Goal: Navigation & Orientation: Find specific page/section

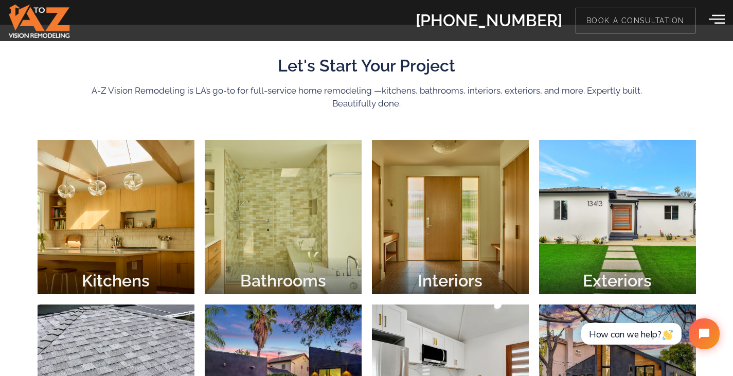
scroll to position [360, 0]
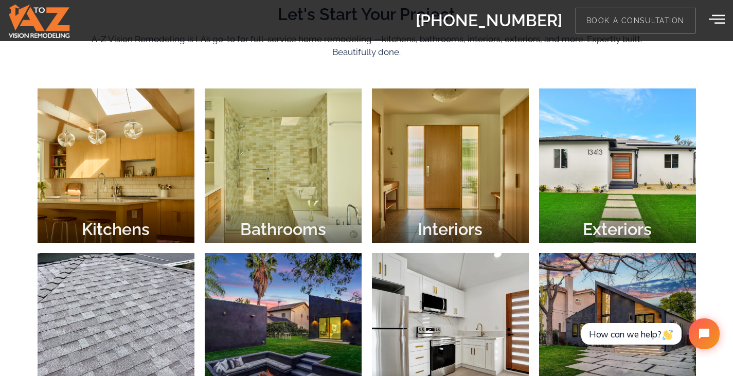
click at [81, 171] on div at bounding box center [116, 166] width 157 height 154
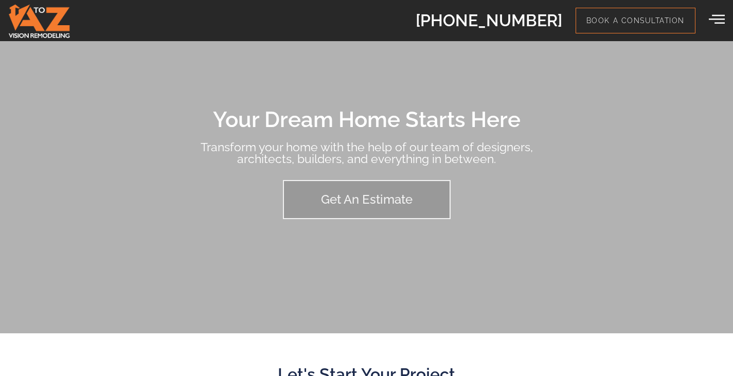
scroll to position [360, 0]
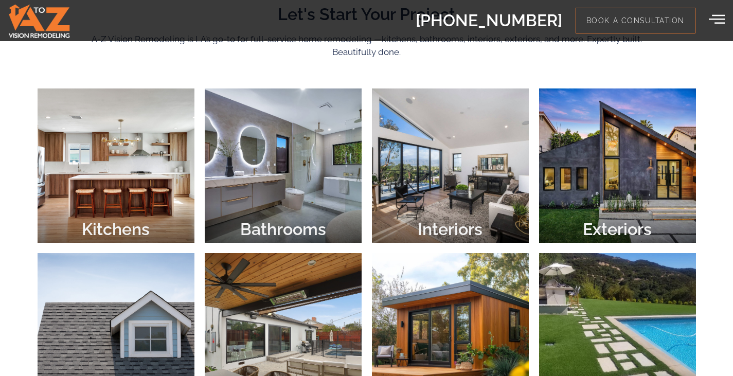
click at [93, 191] on div at bounding box center [116, 166] width 157 height 154
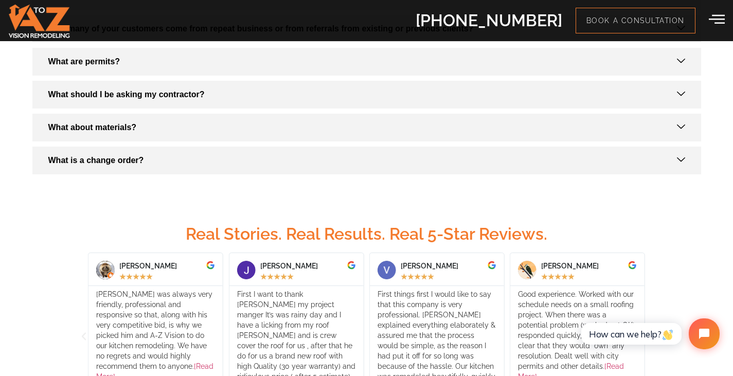
scroll to position [1338, 0]
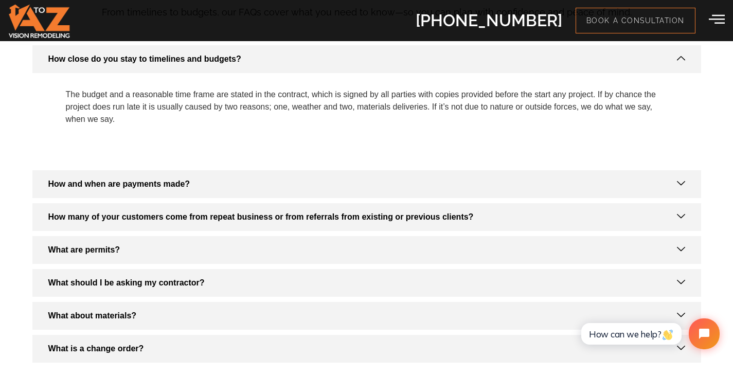
click at [714, 23] on icon at bounding box center [717, 19] width 16 height 16
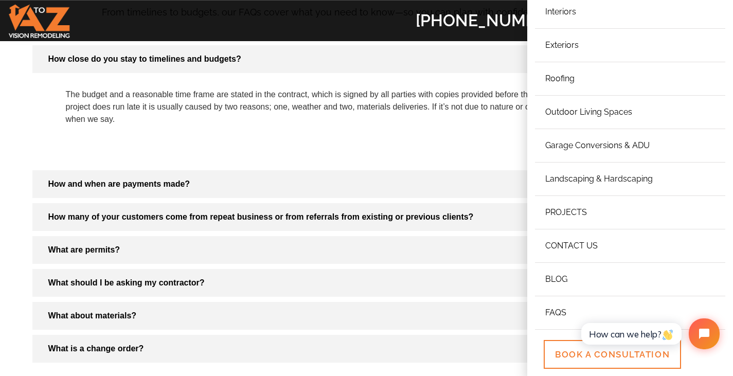
scroll to position [309, 0]
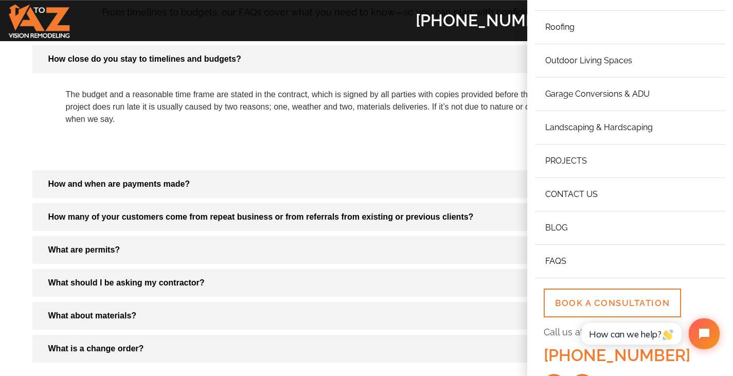
click at [579, 166] on link "Projects" at bounding box center [630, 161] width 190 height 33
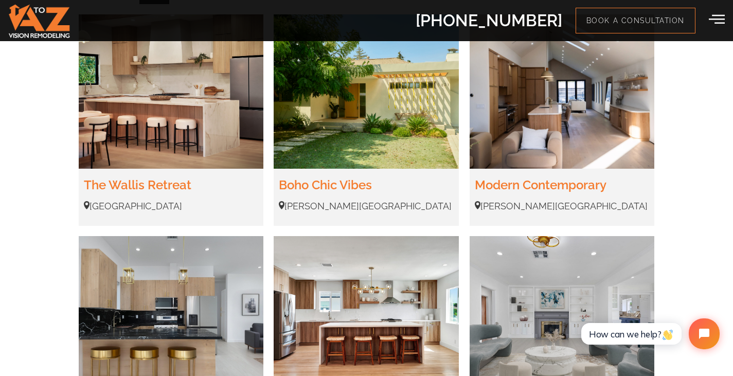
scroll to position [360, 0]
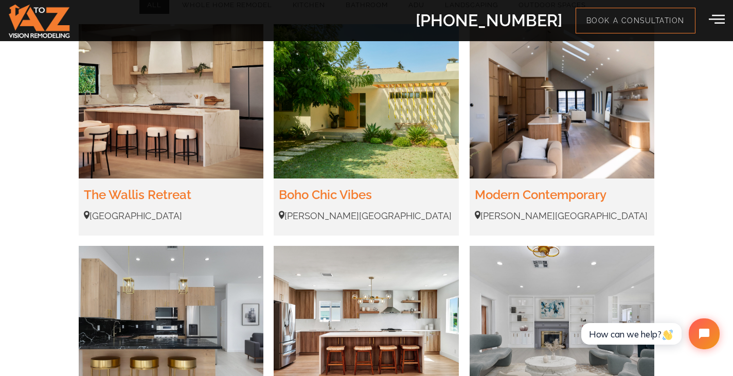
click at [212, 118] on img at bounding box center [171, 101] width 185 height 154
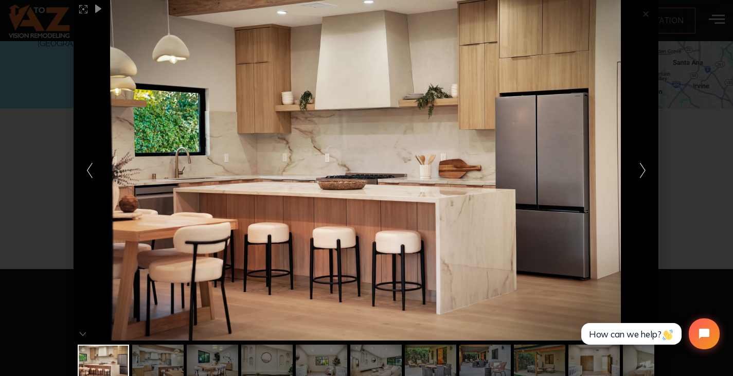
scroll to position [1620, 0]
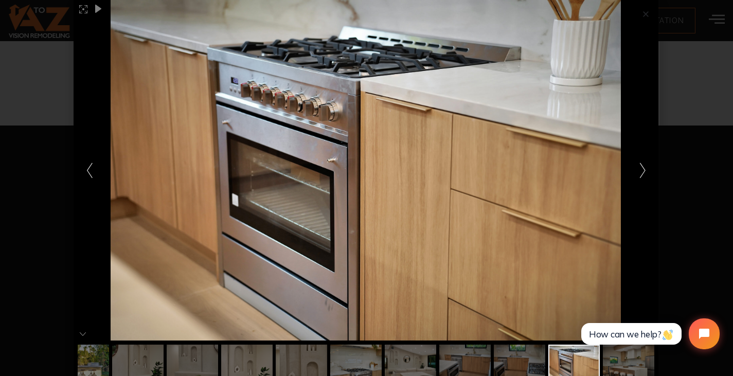
click at [729, 174] on div at bounding box center [366, 188] width 733 height 376
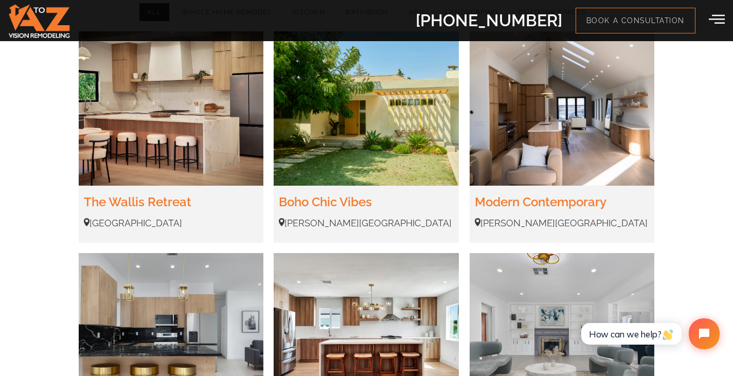
scroll to position [325, 0]
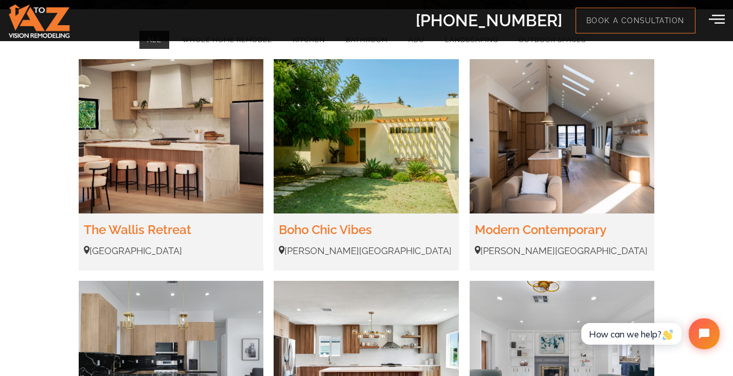
click at [323, 116] on img at bounding box center [366, 136] width 185 height 154
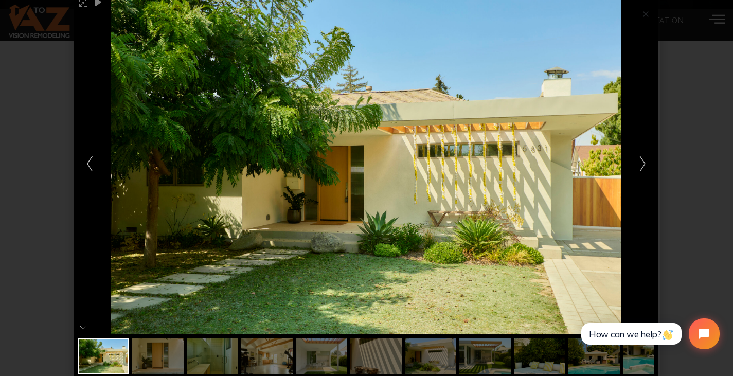
scroll to position [9, 0]
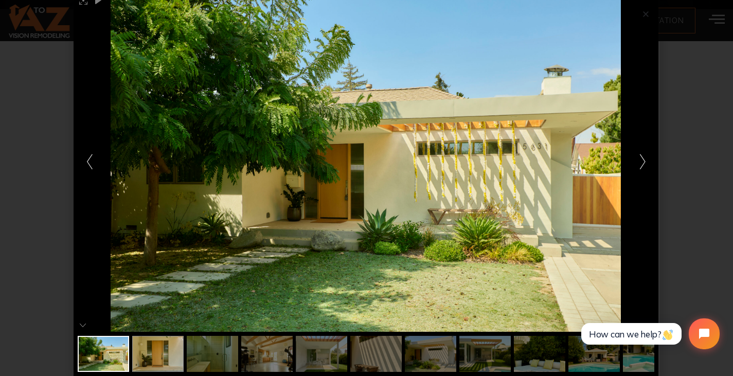
click at [144, 345] on div at bounding box center [157, 354] width 51 height 36
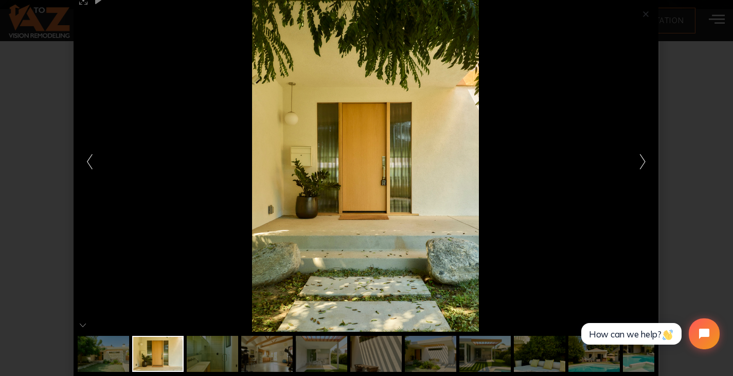
click at [635, 159] on icon at bounding box center [643, 161] width 16 height 16
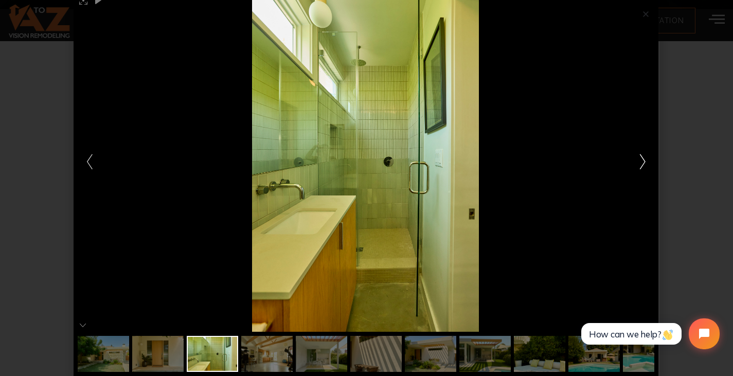
click at [635, 159] on icon at bounding box center [643, 161] width 16 height 16
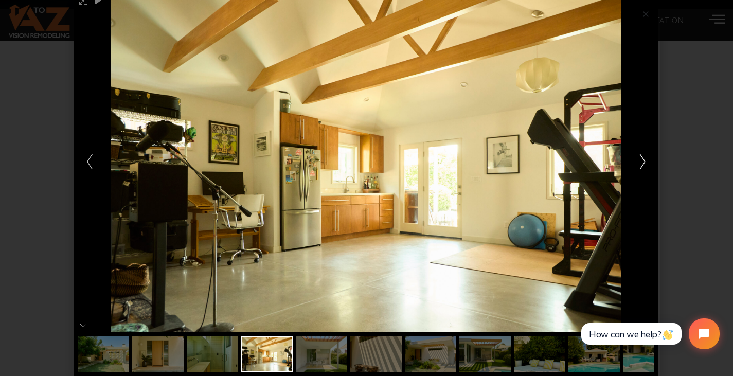
click at [635, 159] on icon at bounding box center [643, 161] width 16 height 16
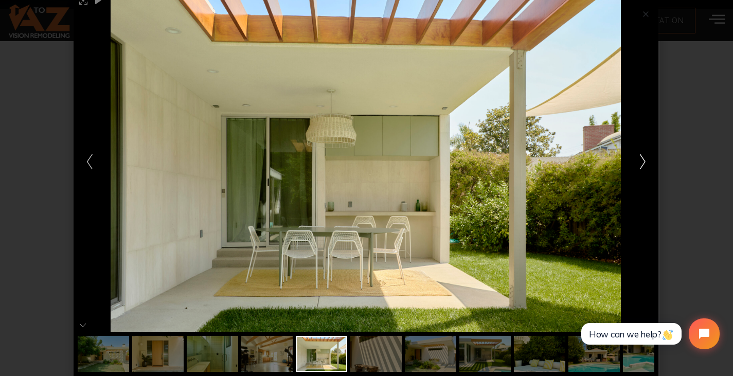
click at [635, 159] on icon at bounding box center [643, 161] width 16 height 16
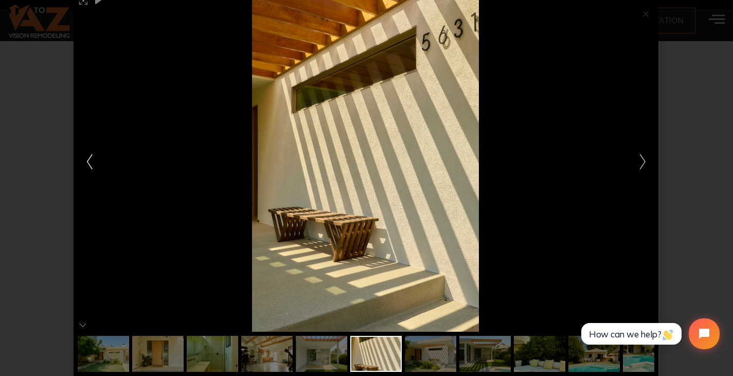
click at [92, 160] on icon at bounding box center [89, 161] width 16 height 16
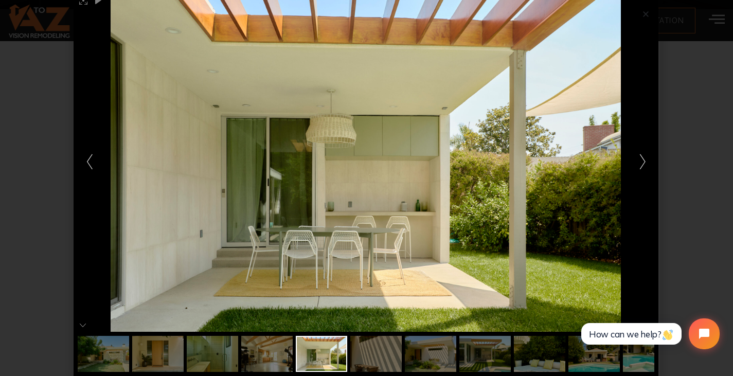
click at [630, 167] on div at bounding box center [366, 161] width 585 height 341
click at [642, 159] on icon at bounding box center [643, 161] width 16 height 16
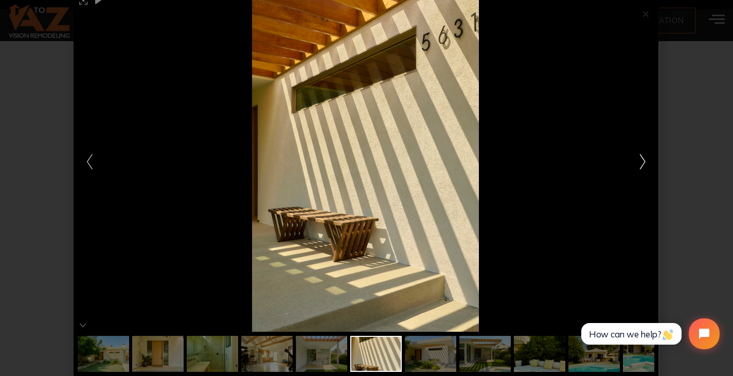
click at [642, 159] on icon at bounding box center [643, 161] width 16 height 16
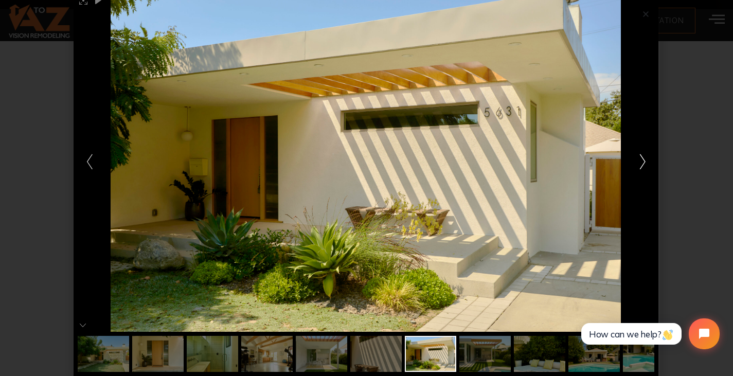
click at [642, 159] on icon at bounding box center [643, 161] width 16 height 16
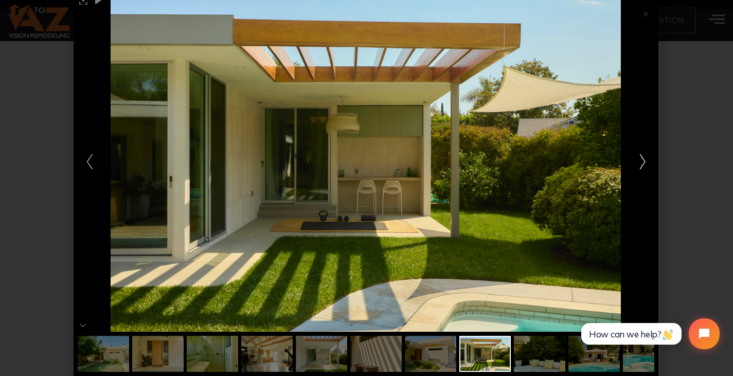
click at [642, 159] on icon at bounding box center [643, 161] width 16 height 16
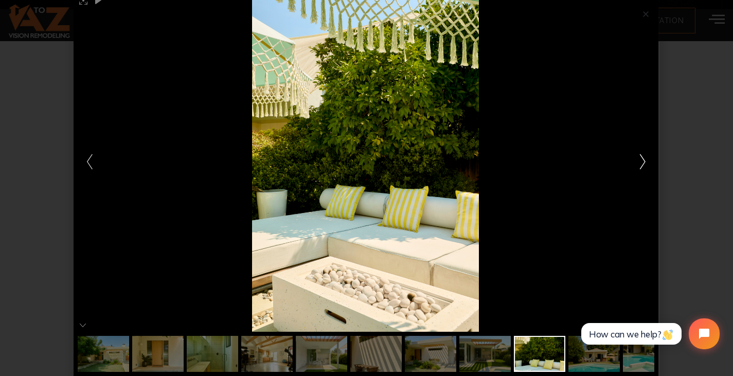
click at [642, 159] on icon at bounding box center [643, 161] width 16 height 16
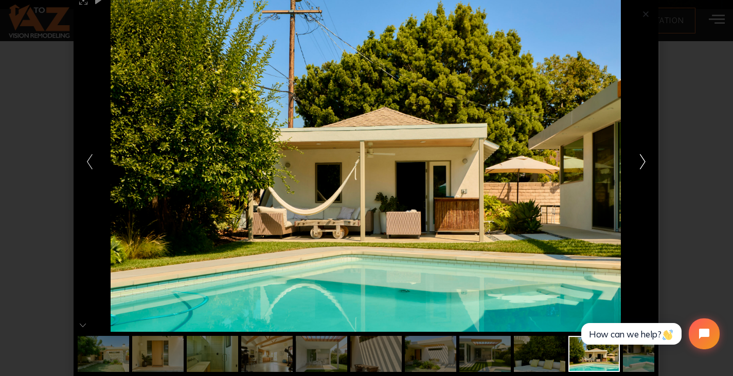
click at [642, 159] on icon at bounding box center [643, 161] width 16 height 16
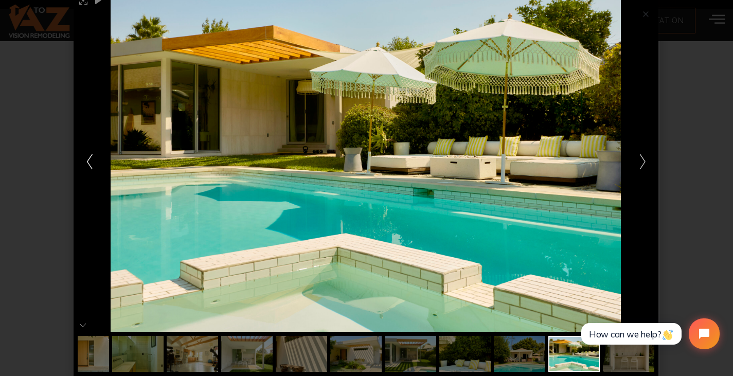
click at [87, 159] on polyline at bounding box center [89, 161] width 5 height 14
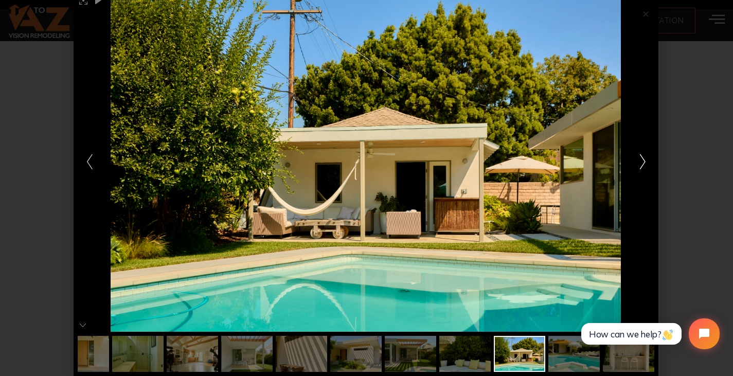
click at [646, 157] on icon at bounding box center [643, 161] width 16 height 16
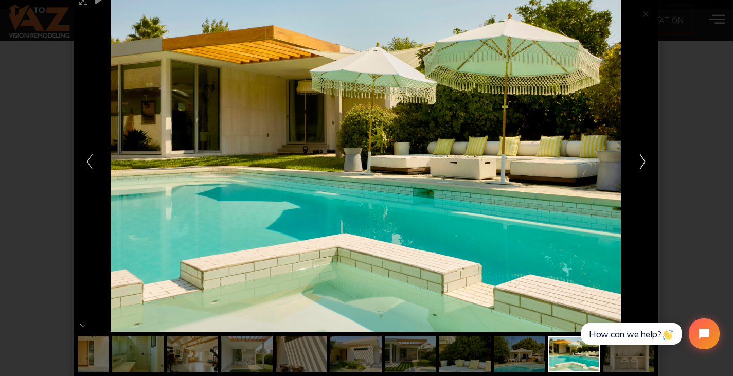
click at [646, 157] on icon at bounding box center [643, 161] width 16 height 16
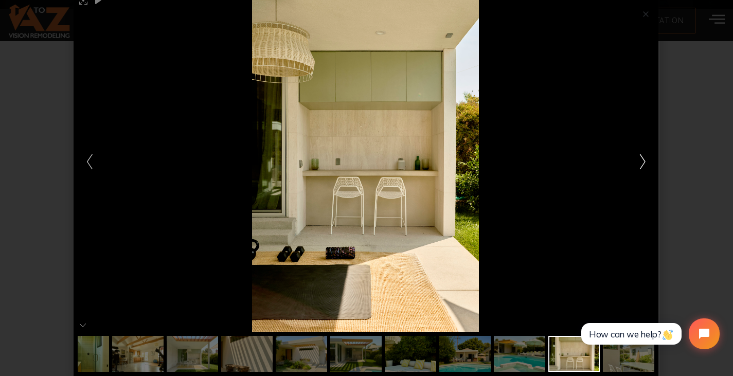
click at [646, 157] on icon at bounding box center [643, 161] width 16 height 16
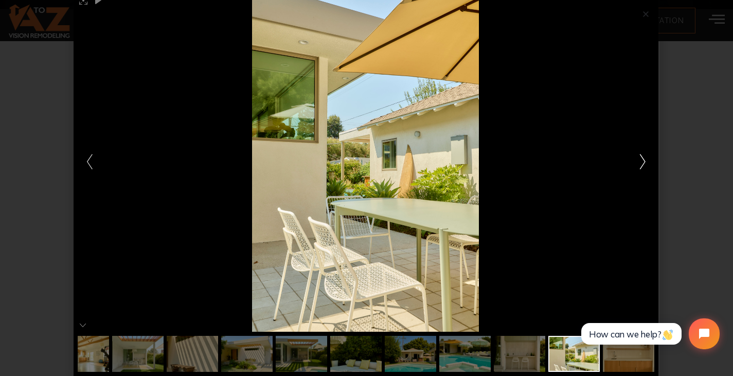
click at [646, 157] on icon at bounding box center [643, 161] width 16 height 16
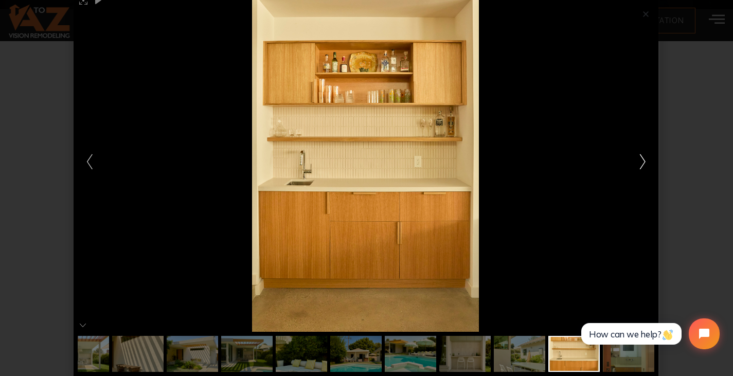
click at [646, 157] on icon at bounding box center [643, 161] width 16 height 16
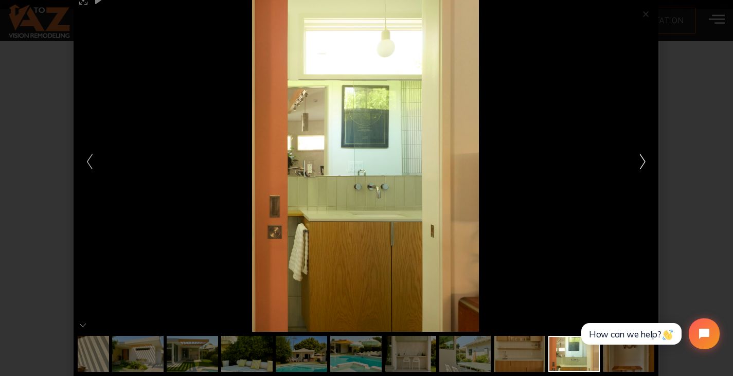
click at [646, 157] on icon at bounding box center [643, 161] width 16 height 16
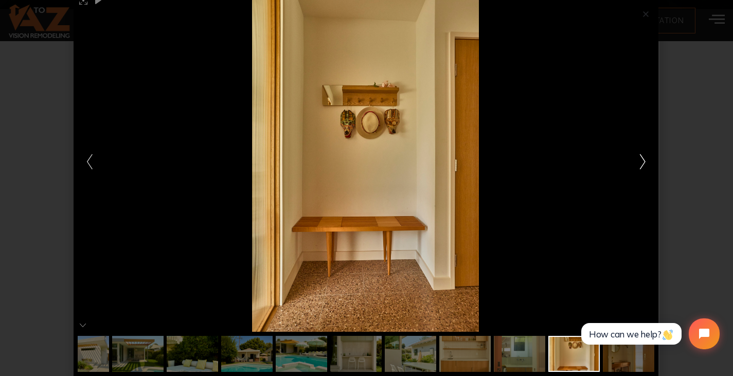
click at [646, 157] on icon at bounding box center [643, 161] width 16 height 16
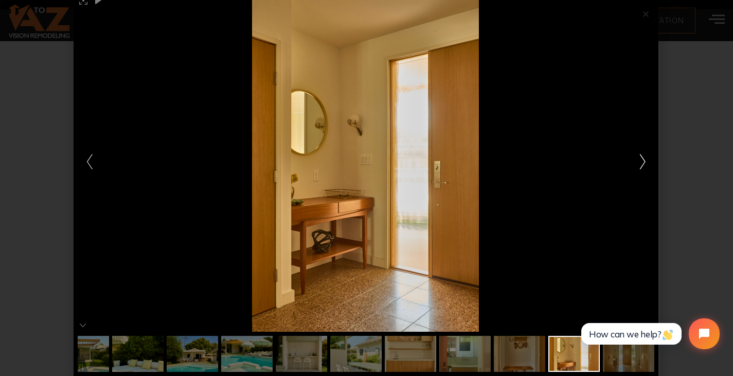
click at [646, 157] on icon at bounding box center [643, 161] width 16 height 16
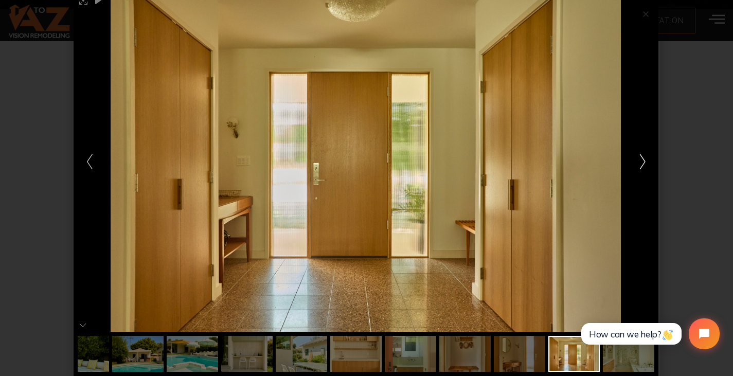
click at [646, 157] on icon at bounding box center [643, 161] width 16 height 16
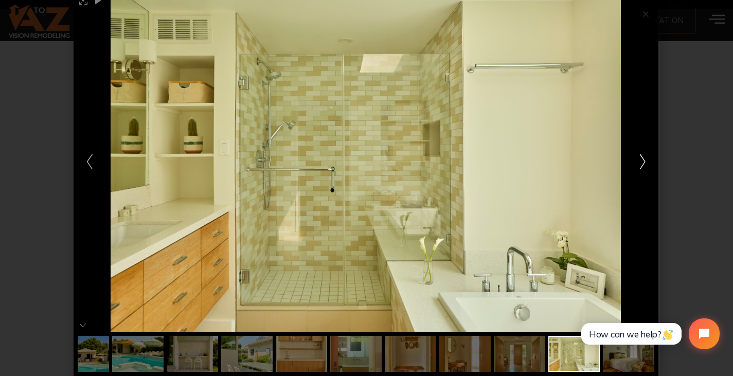
click at [646, 157] on icon at bounding box center [643, 161] width 16 height 16
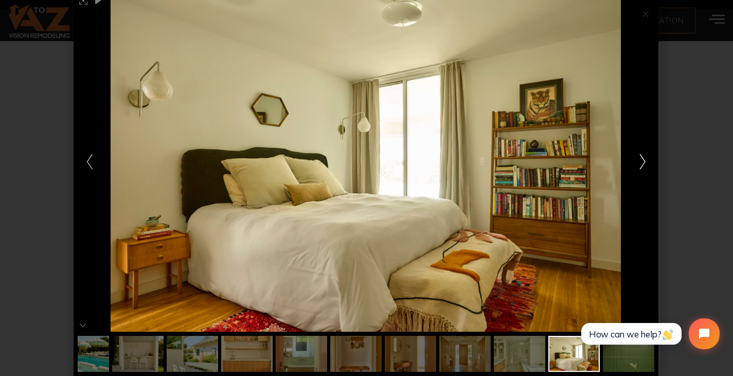
click at [646, 157] on icon at bounding box center [643, 161] width 16 height 16
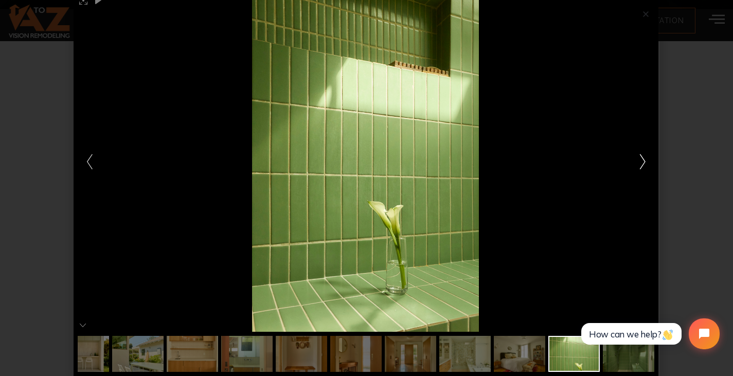
click at [646, 157] on icon at bounding box center [643, 161] width 16 height 16
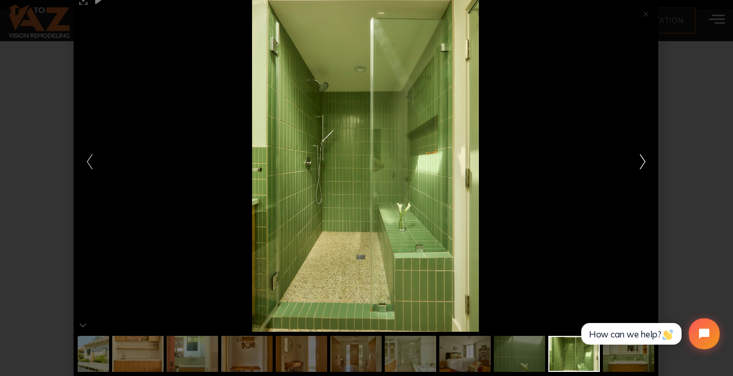
click at [646, 157] on icon at bounding box center [643, 161] width 16 height 16
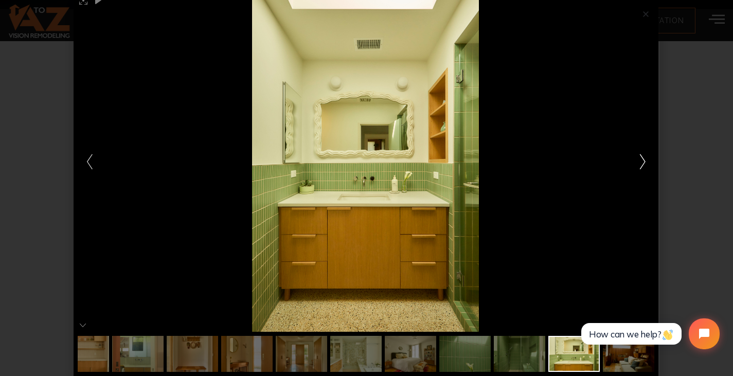
click at [646, 157] on icon at bounding box center [643, 161] width 16 height 16
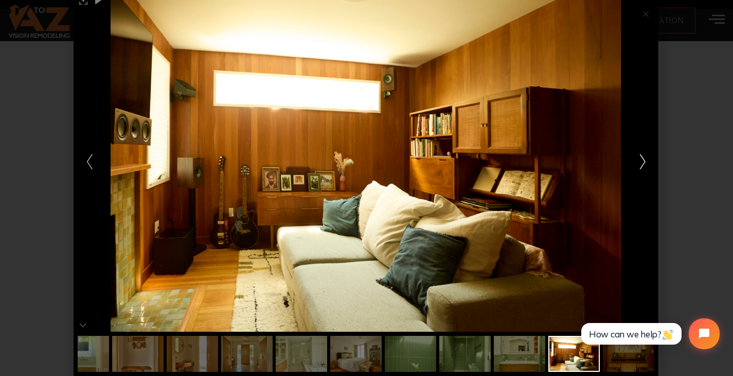
click at [646, 157] on icon at bounding box center [643, 161] width 16 height 16
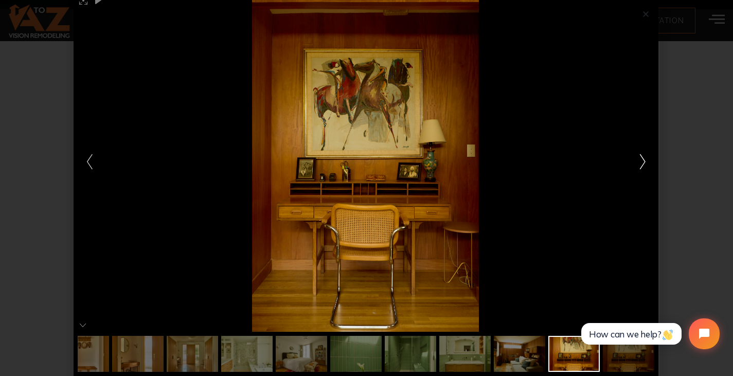
click at [646, 157] on icon at bounding box center [643, 161] width 16 height 16
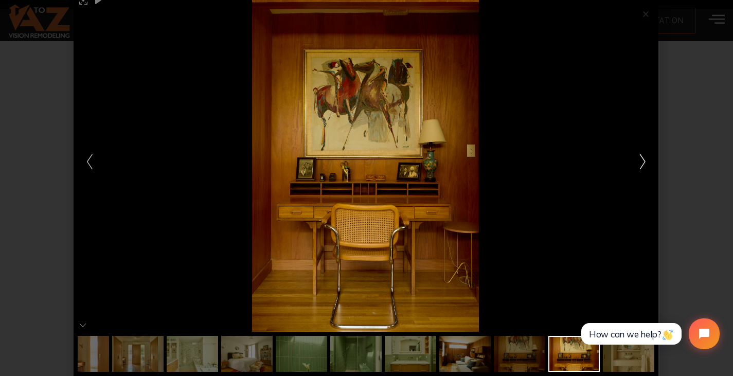
click at [645, 157] on icon at bounding box center [643, 161] width 16 height 16
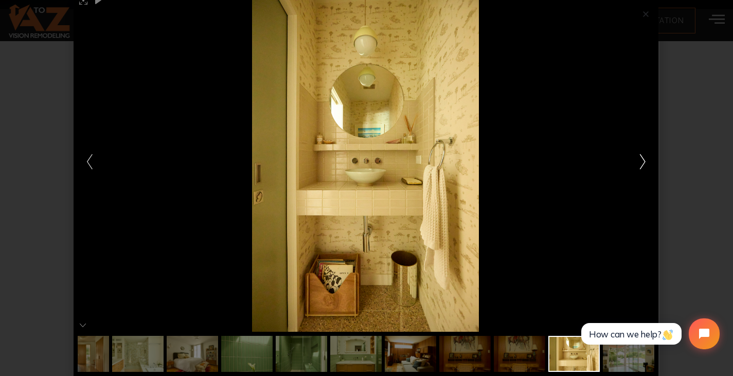
click at [645, 157] on icon at bounding box center [643, 161] width 16 height 16
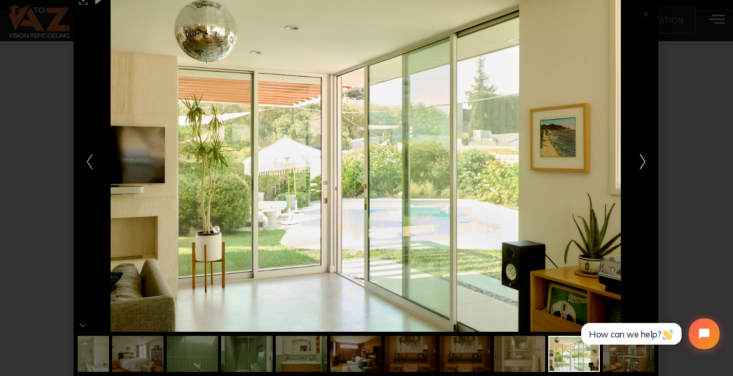
click at [645, 157] on icon at bounding box center [643, 161] width 16 height 16
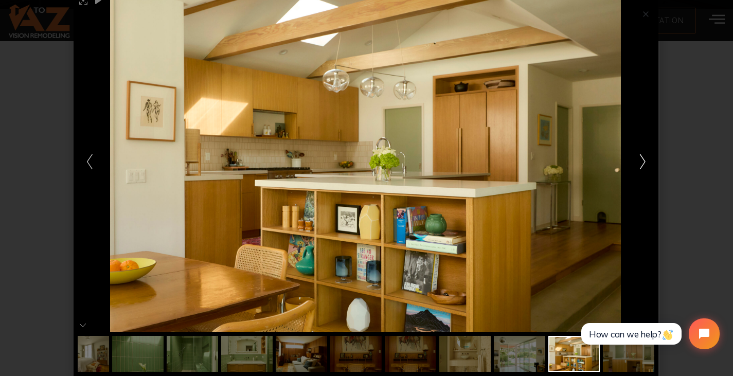
click at [645, 157] on icon at bounding box center [643, 161] width 16 height 16
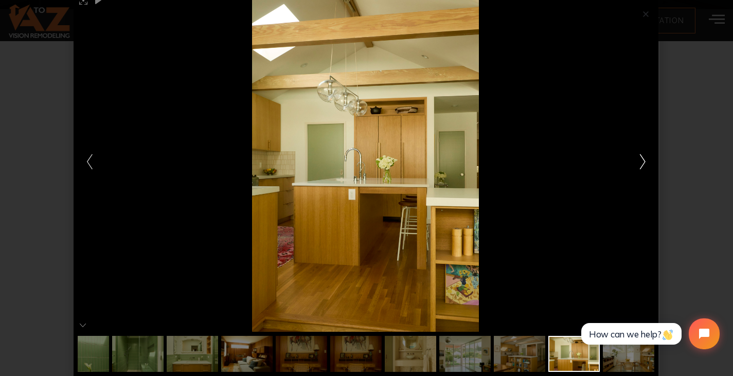
click at [645, 157] on icon at bounding box center [643, 161] width 16 height 16
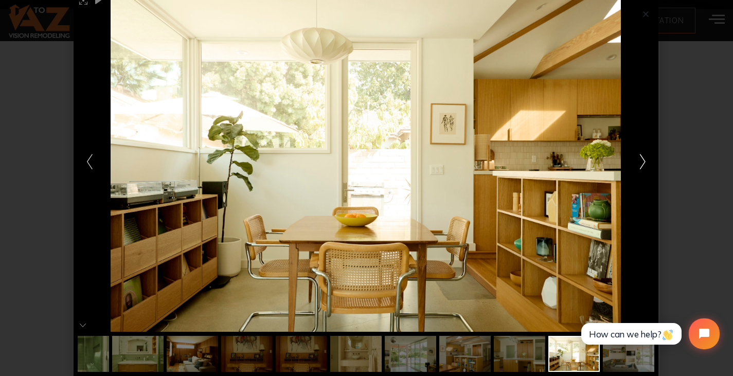
click at [645, 157] on icon at bounding box center [643, 161] width 16 height 16
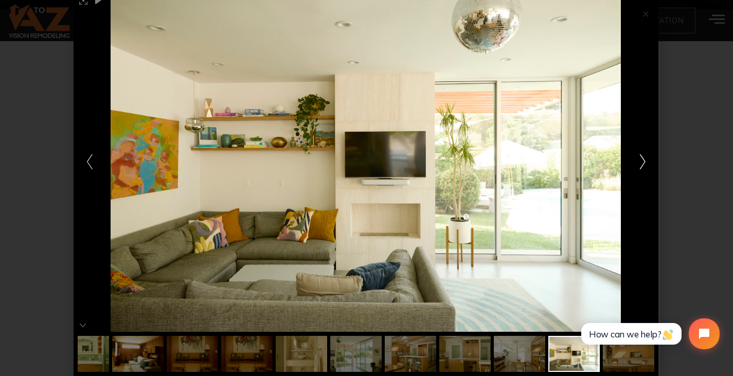
click at [645, 157] on icon at bounding box center [643, 161] width 16 height 16
